Goal: Task Accomplishment & Management: Use online tool/utility

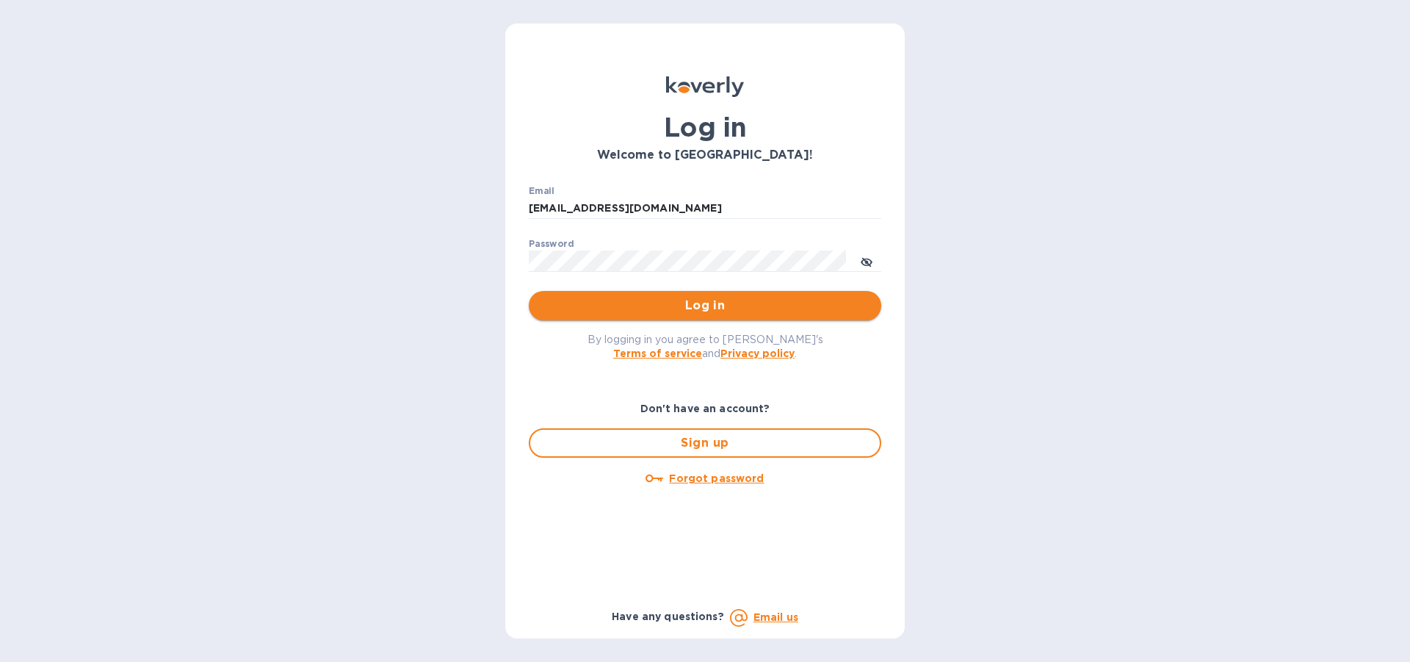
click at [713, 306] on span "Log in" at bounding box center [705, 306] width 329 height 18
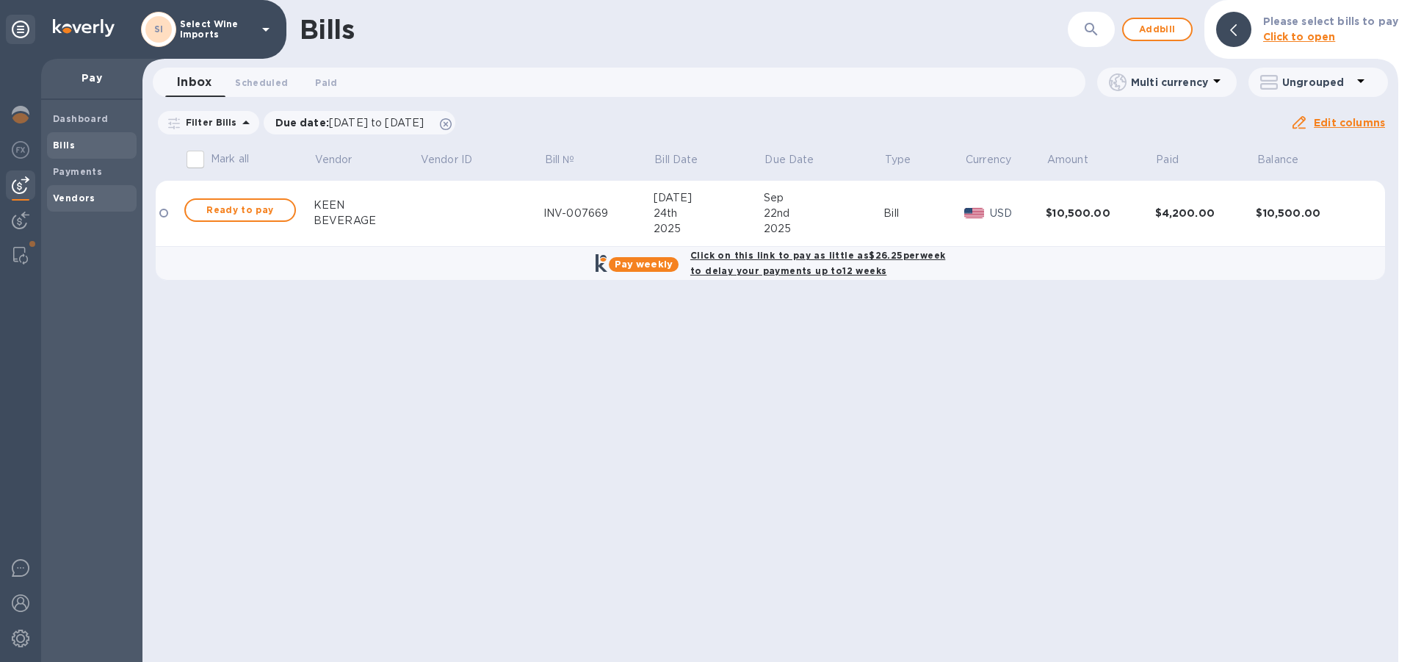
click at [68, 191] on span "Vendors" at bounding box center [74, 198] width 43 height 15
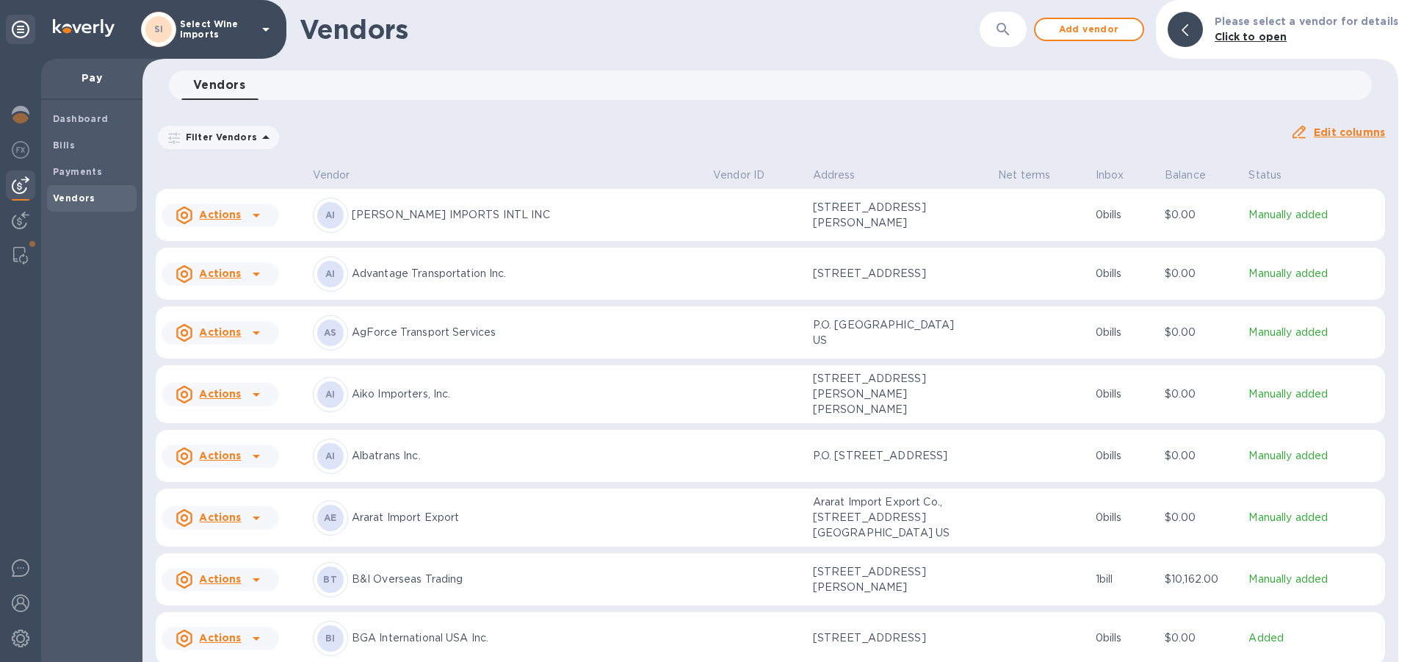
click at [65, 195] on b "Vendors" at bounding box center [74, 197] width 43 height 11
click at [24, 248] on img at bounding box center [20, 256] width 15 height 18
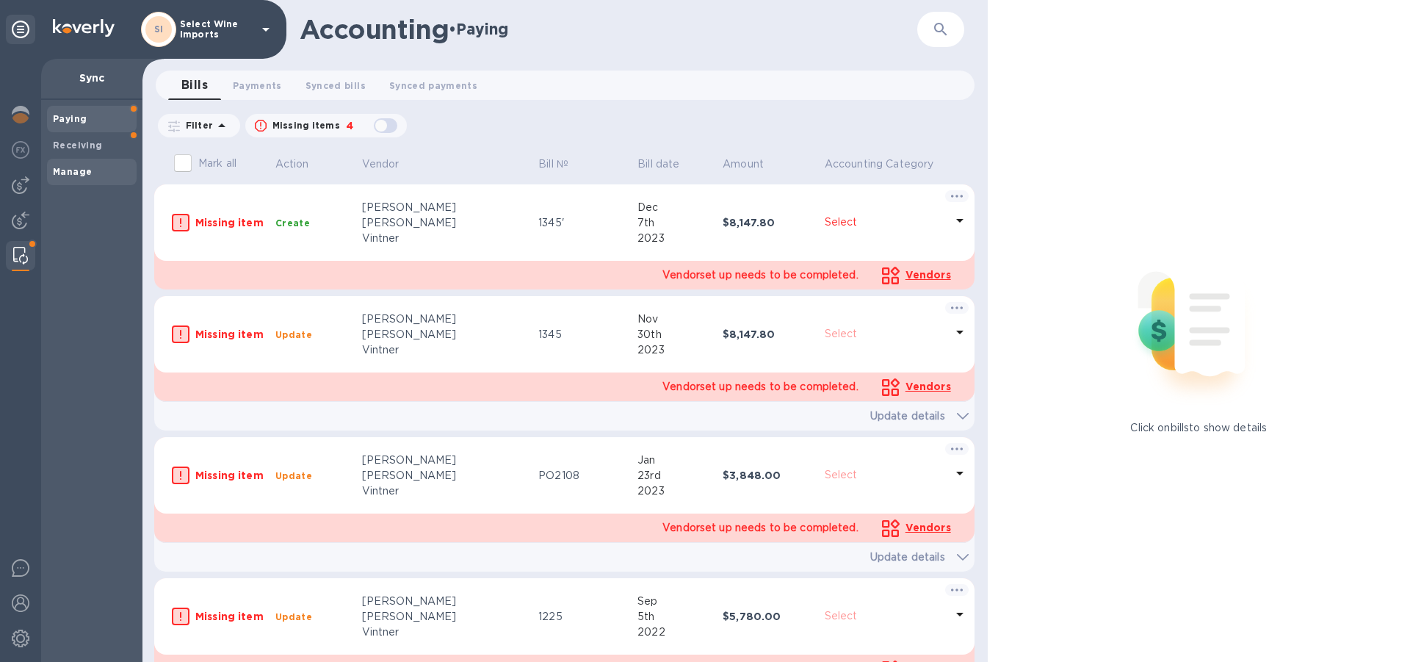
click at [87, 175] on b "Manage" at bounding box center [72, 171] width 39 height 11
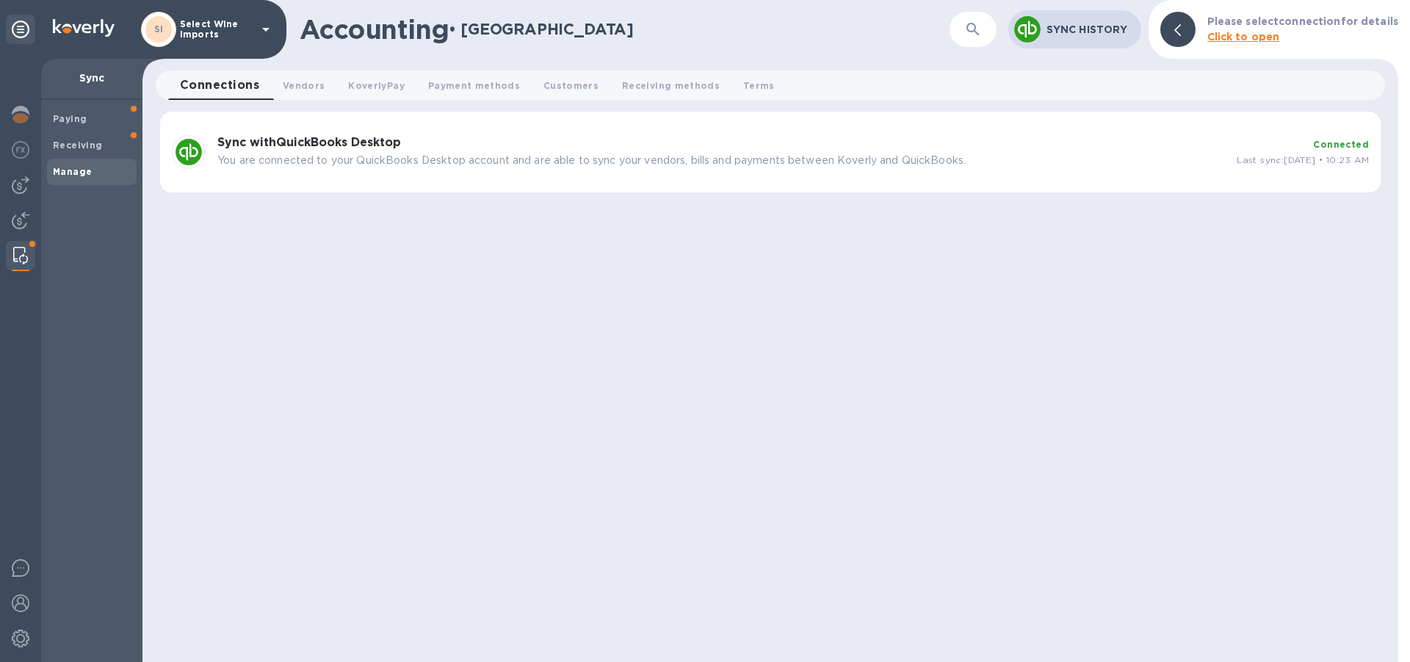
click at [354, 145] on b "Sync with QuickBooks Desktop" at bounding box center [309, 142] width 184 height 14
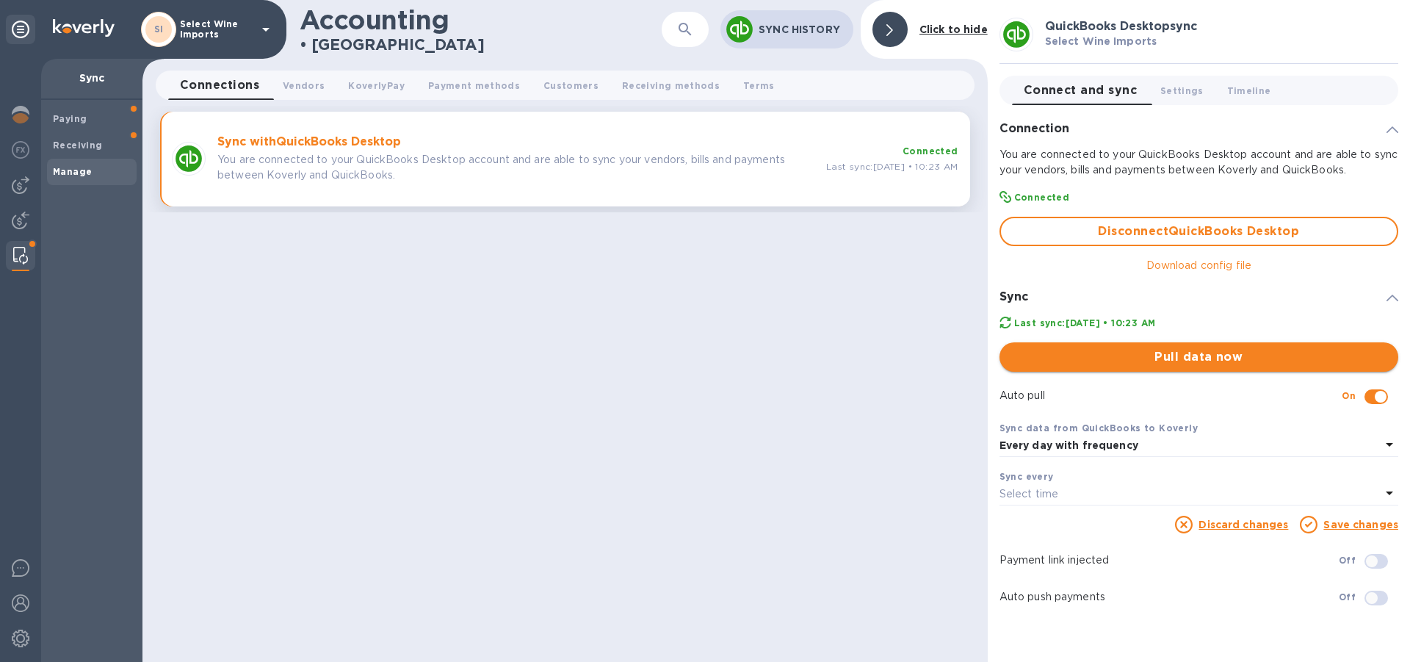
click at [1203, 356] on span "Pull data now" at bounding box center [1198, 357] width 375 height 18
click at [24, 174] on div at bounding box center [20, 184] width 29 height 29
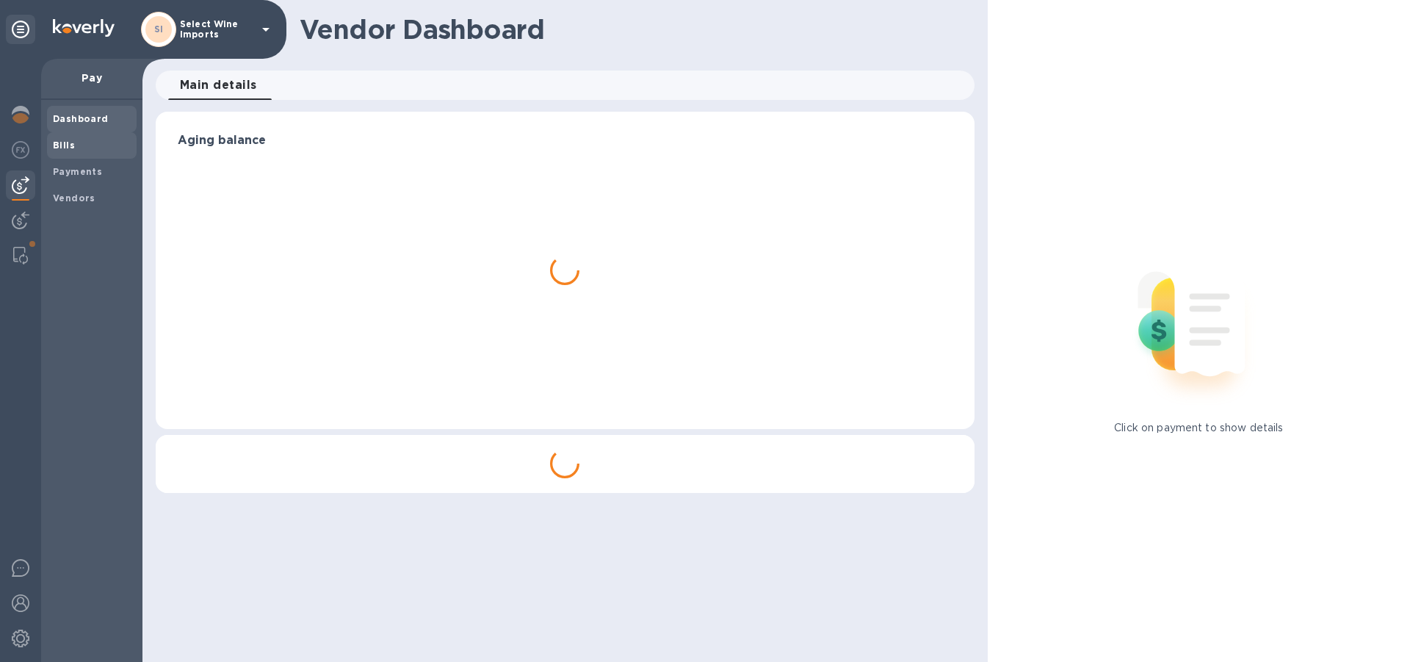
click at [67, 145] on b "Bills" at bounding box center [64, 145] width 22 height 11
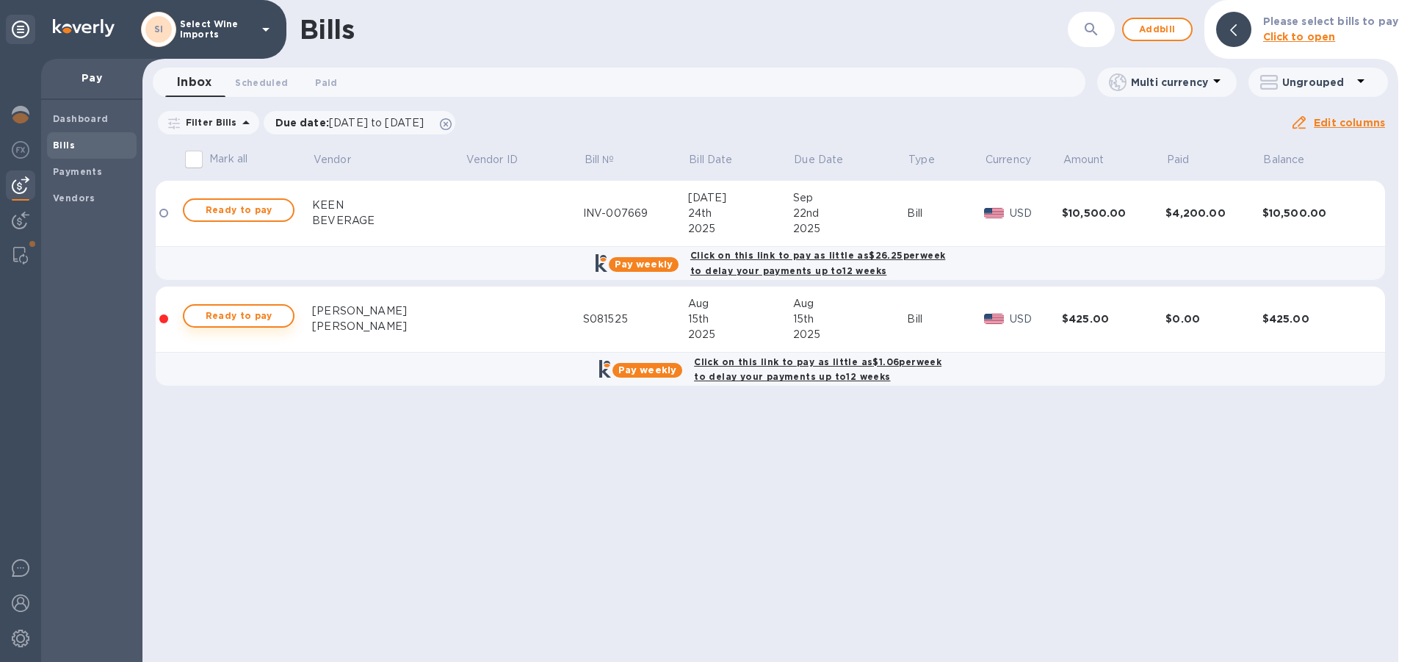
click at [245, 318] on span "Ready to pay" at bounding box center [238, 316] width 85 height 18
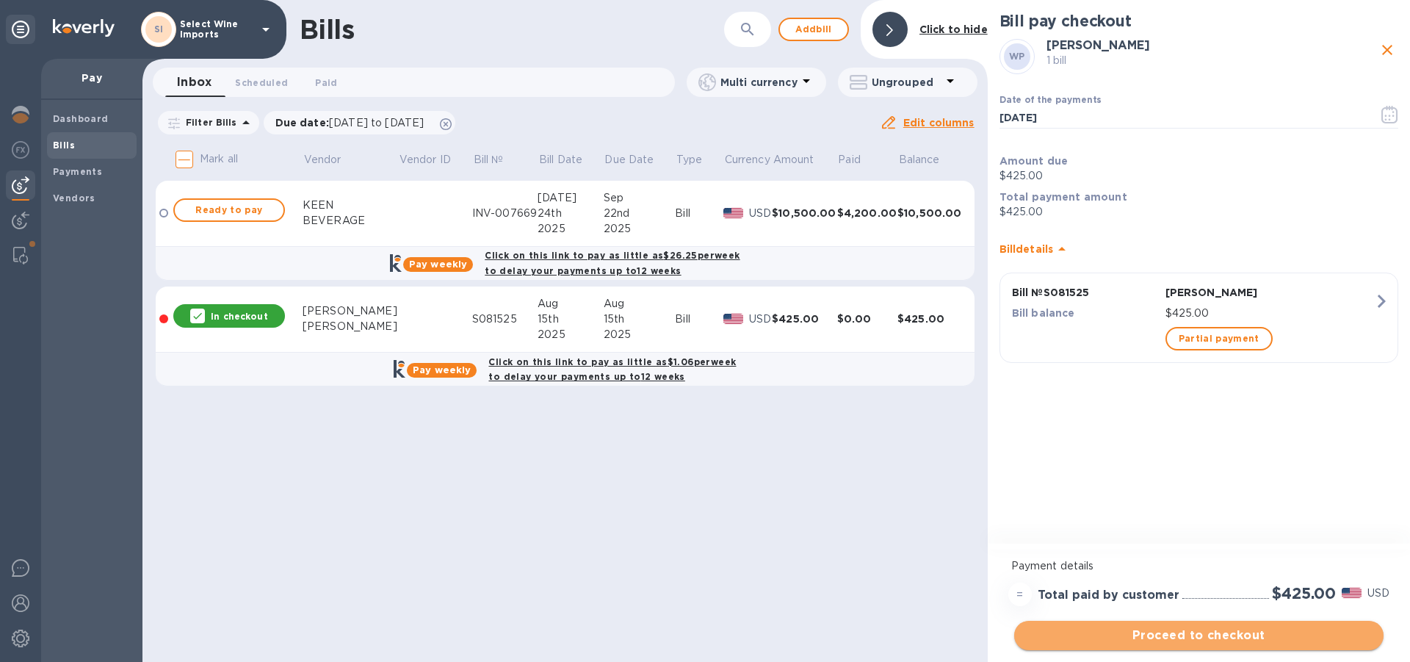
click at [1196, 638] on span "Proceed to checkout" at bounding box center [1199, 636] width 346 height 18
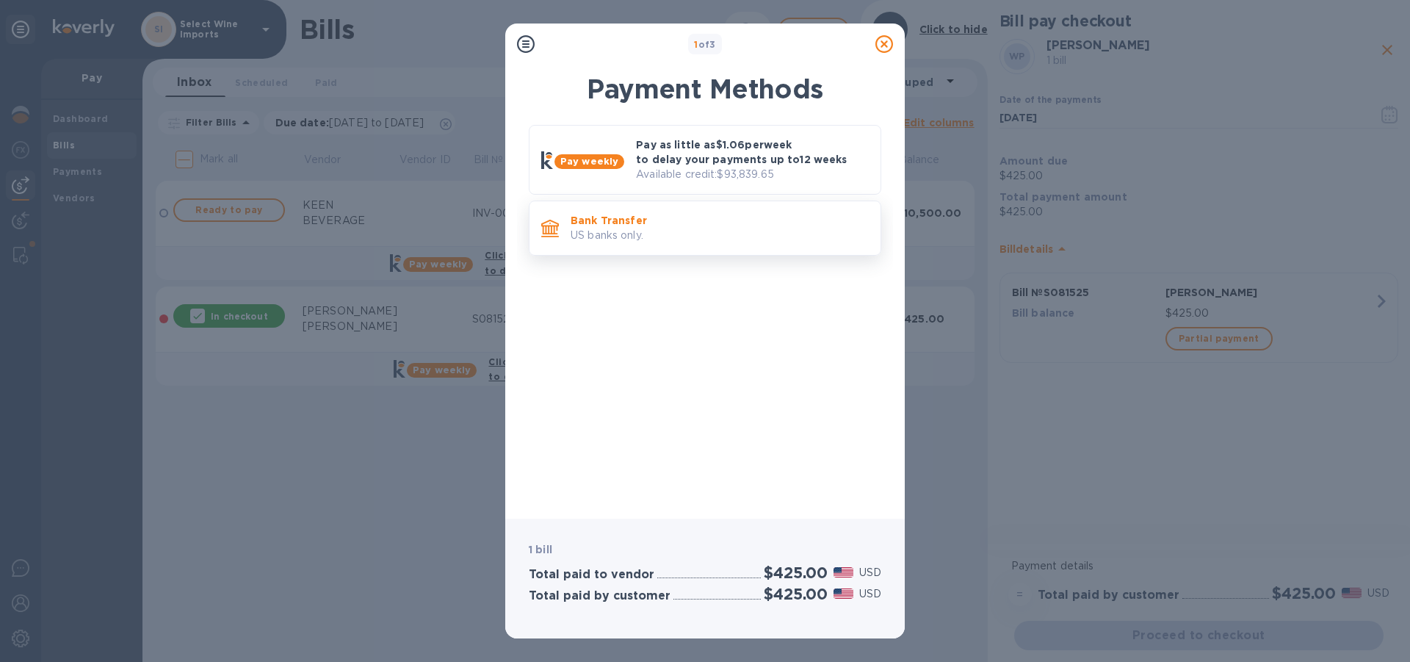
click at [619, 225] on p "Bank Transfer" at bounding box center [720, 220] width 298 height 15
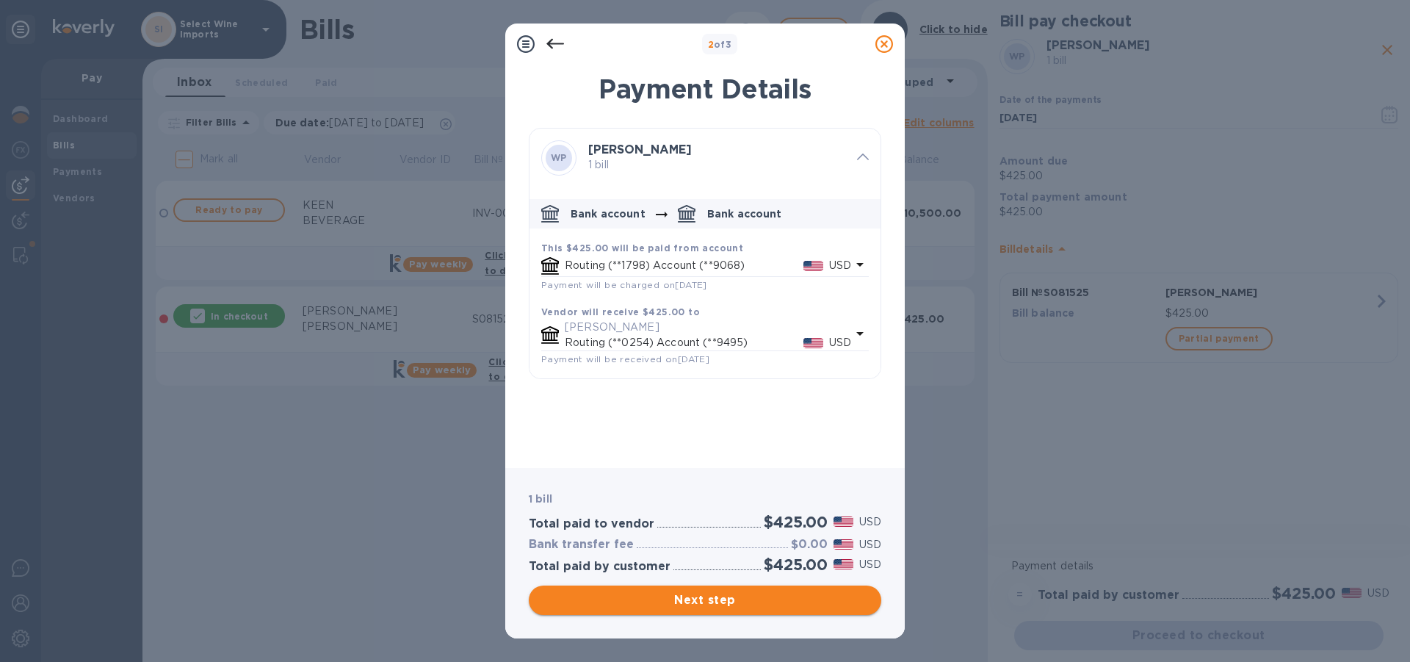
click at [699, 597] on span "Next step" at bounding box center [705, 600] width 329 height 18
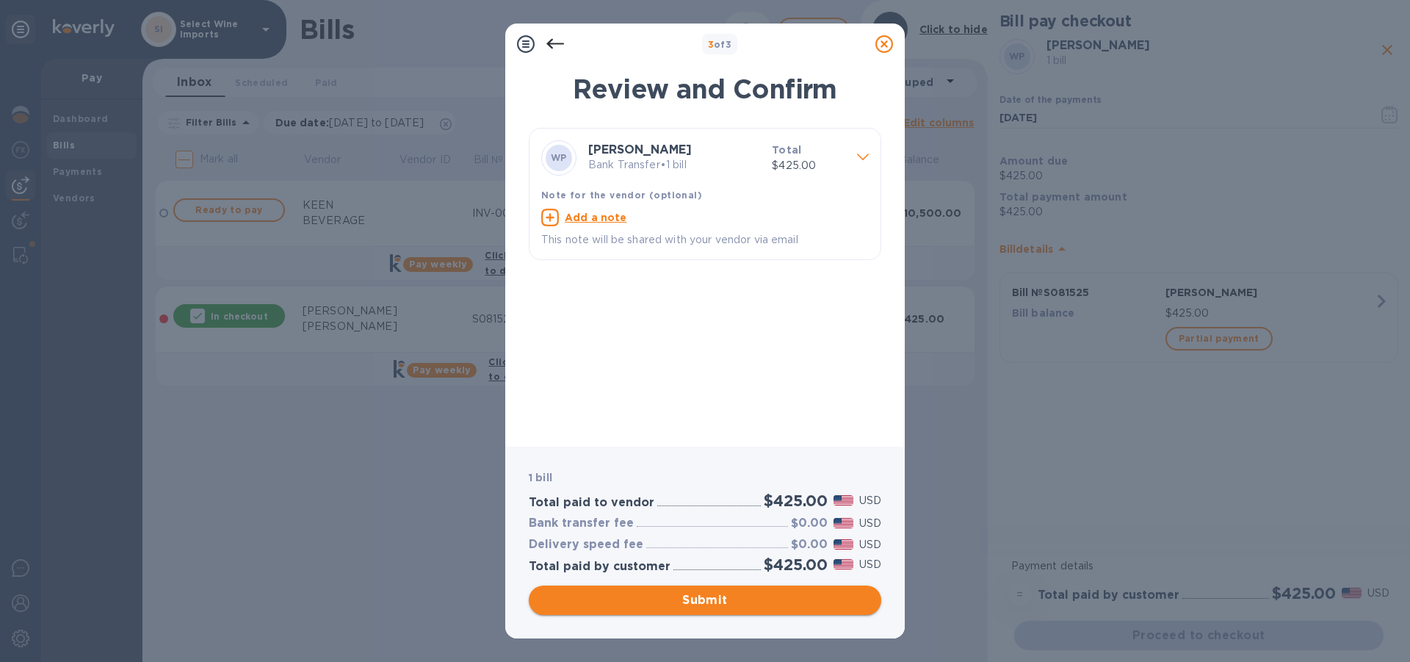
click at [699, 597] on span "Submit" at bounding box center [705, 600] width 329 height 18
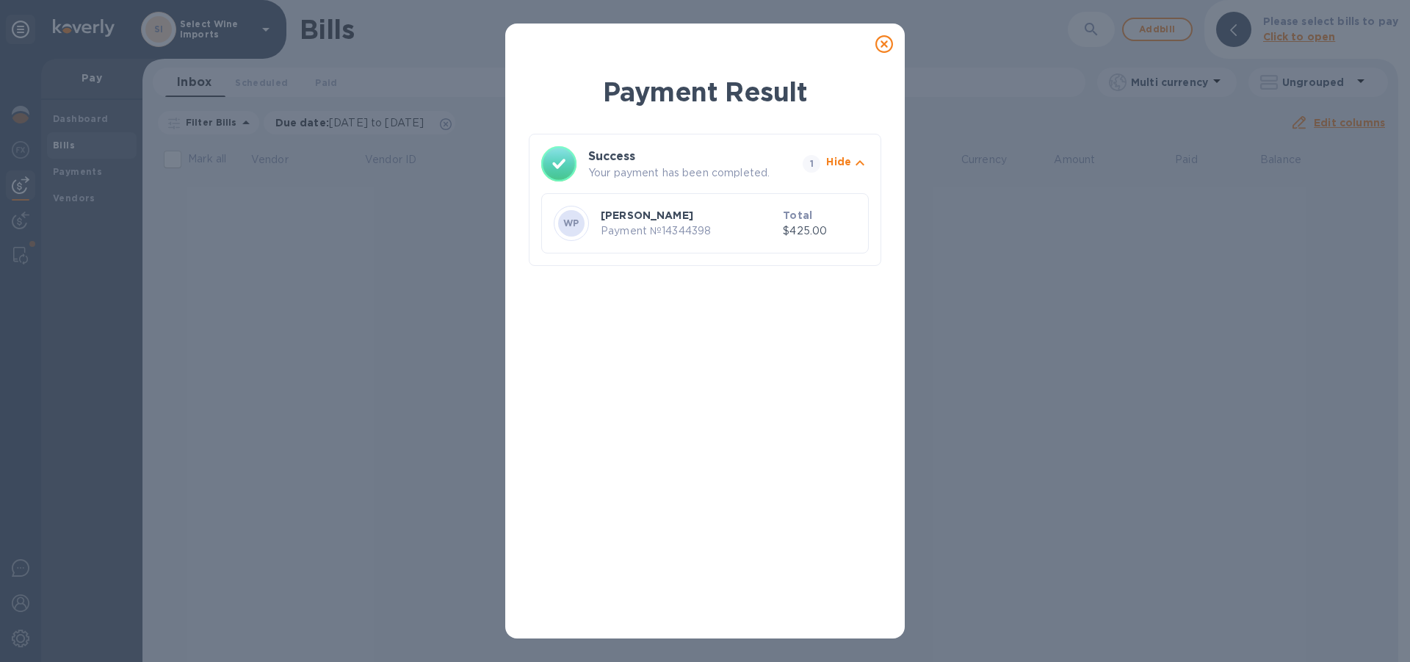
click at [884, 41] on icon at bounding box center [885, 44] width 18 height 18
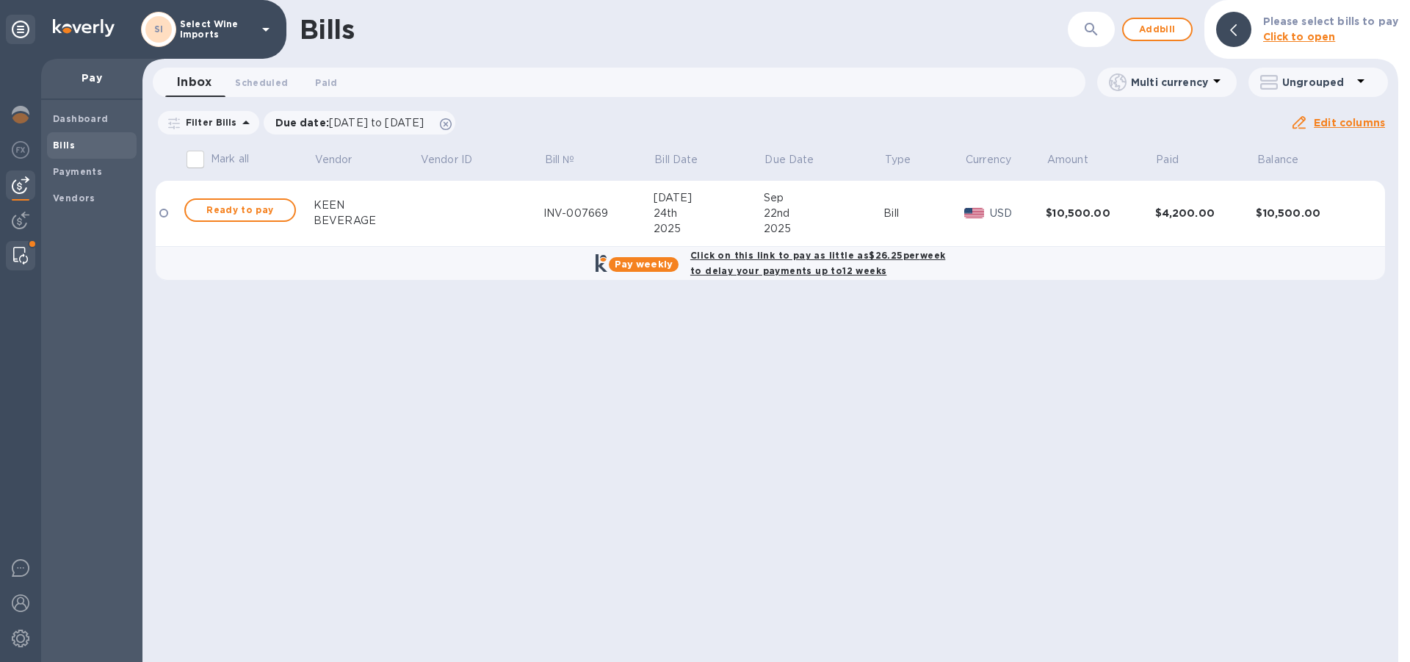
click at [22, 254] on img at bounding box center [20, 256] width 15 height 18
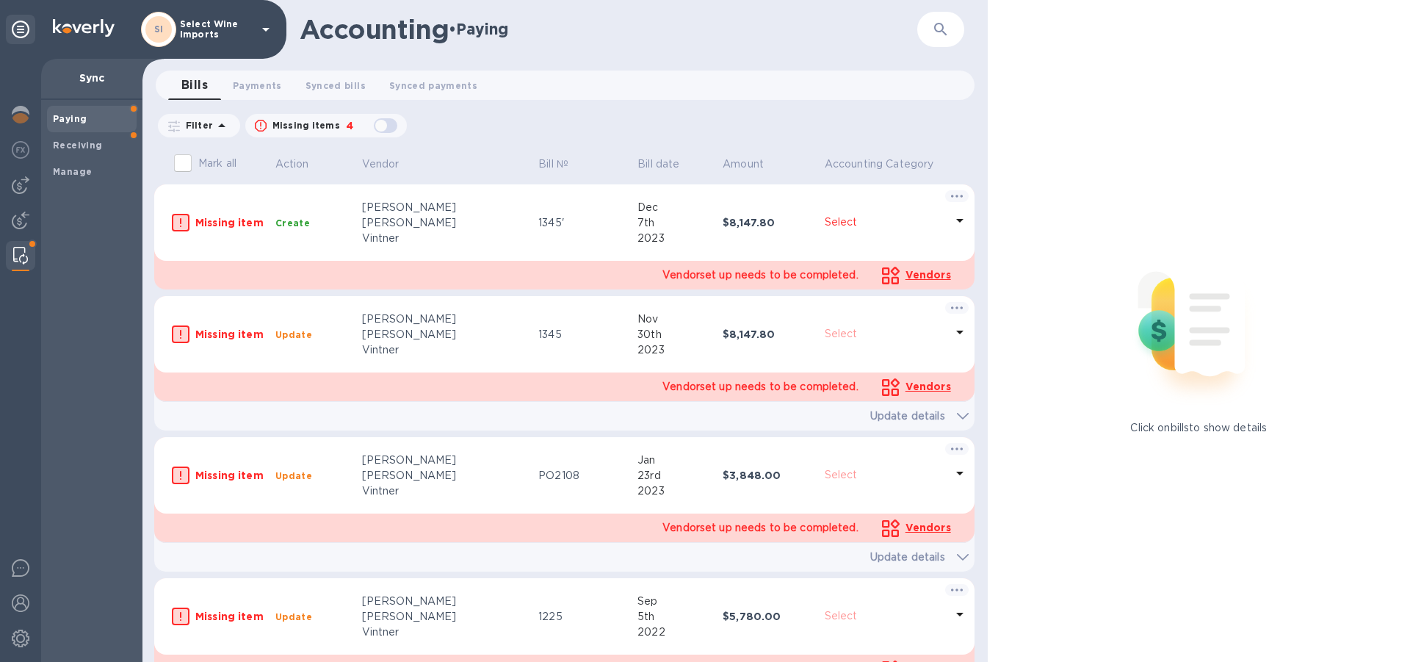
click at [73, 119] on b "Paying" at bounding box center [70, 118] width 34 height 11
click at [259, 82] on span "Payments 0" at bounding box center [257, 85] width 49 height 15
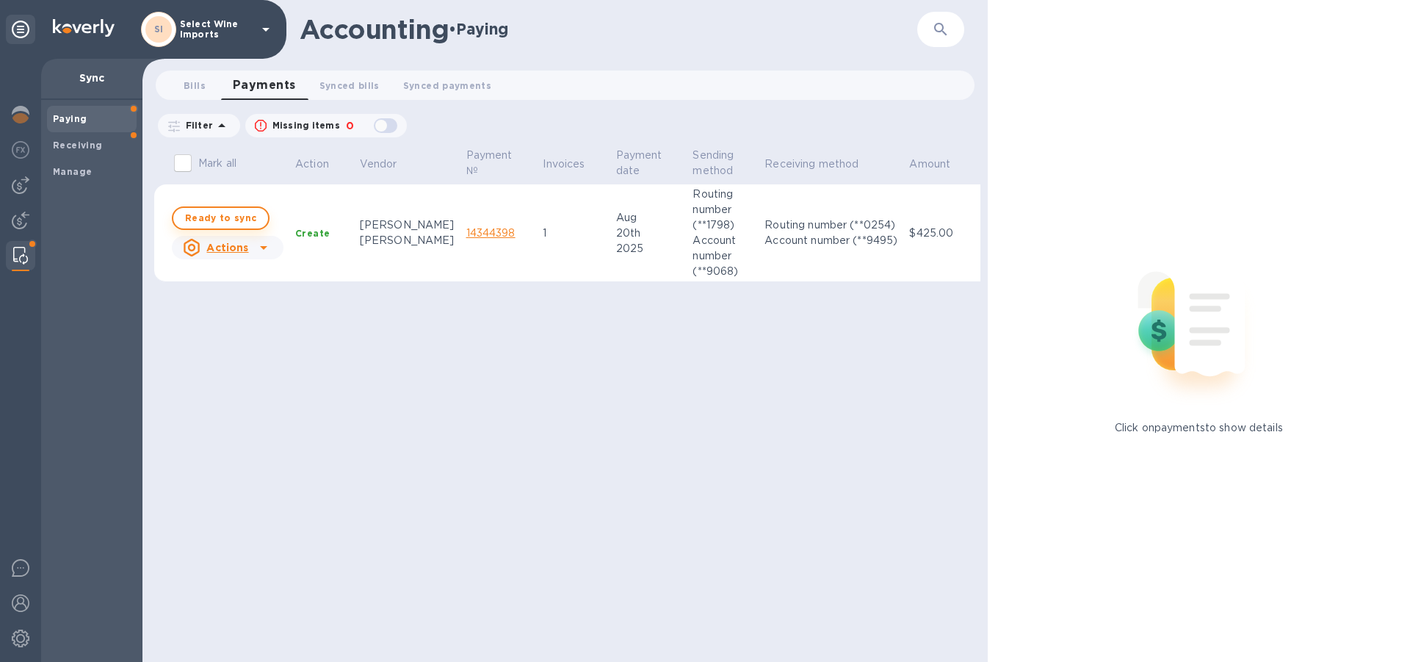
click at [222, 216] on span "Ready to sync" at bounding box center [220, 218] width 71 height 18
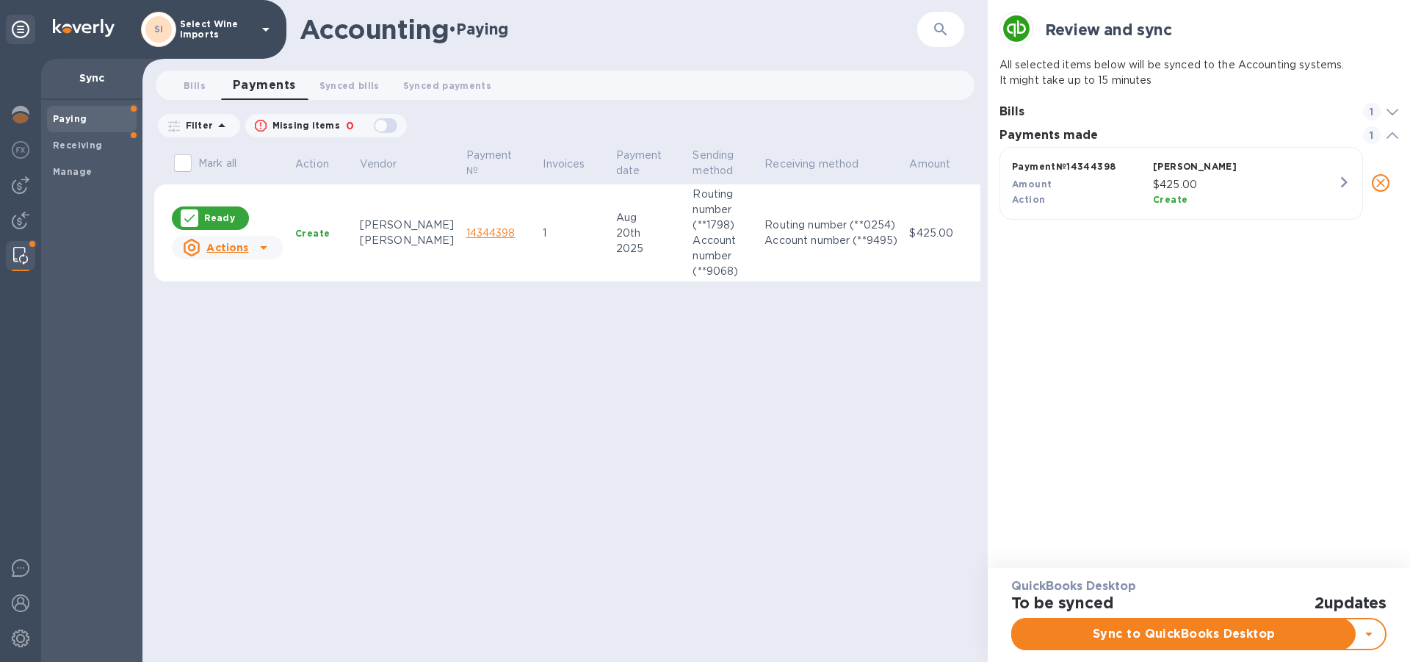
scroll to position [1, 1]
checkbox input "true"
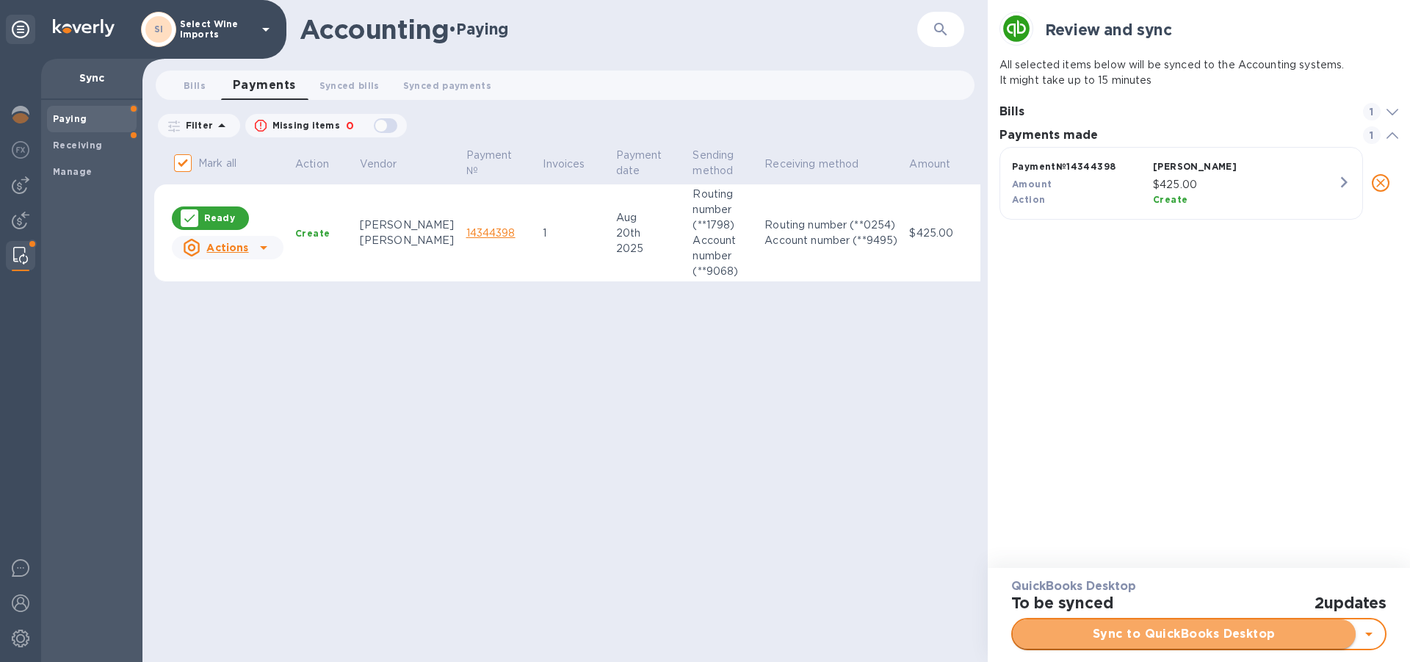
click at [1179, 635] on span "Sync to QuickBooks Desktop" at bounding box center [1185, 634] width 320 height 18
